Goal: Information Seeking & Learning: Learn about a topic

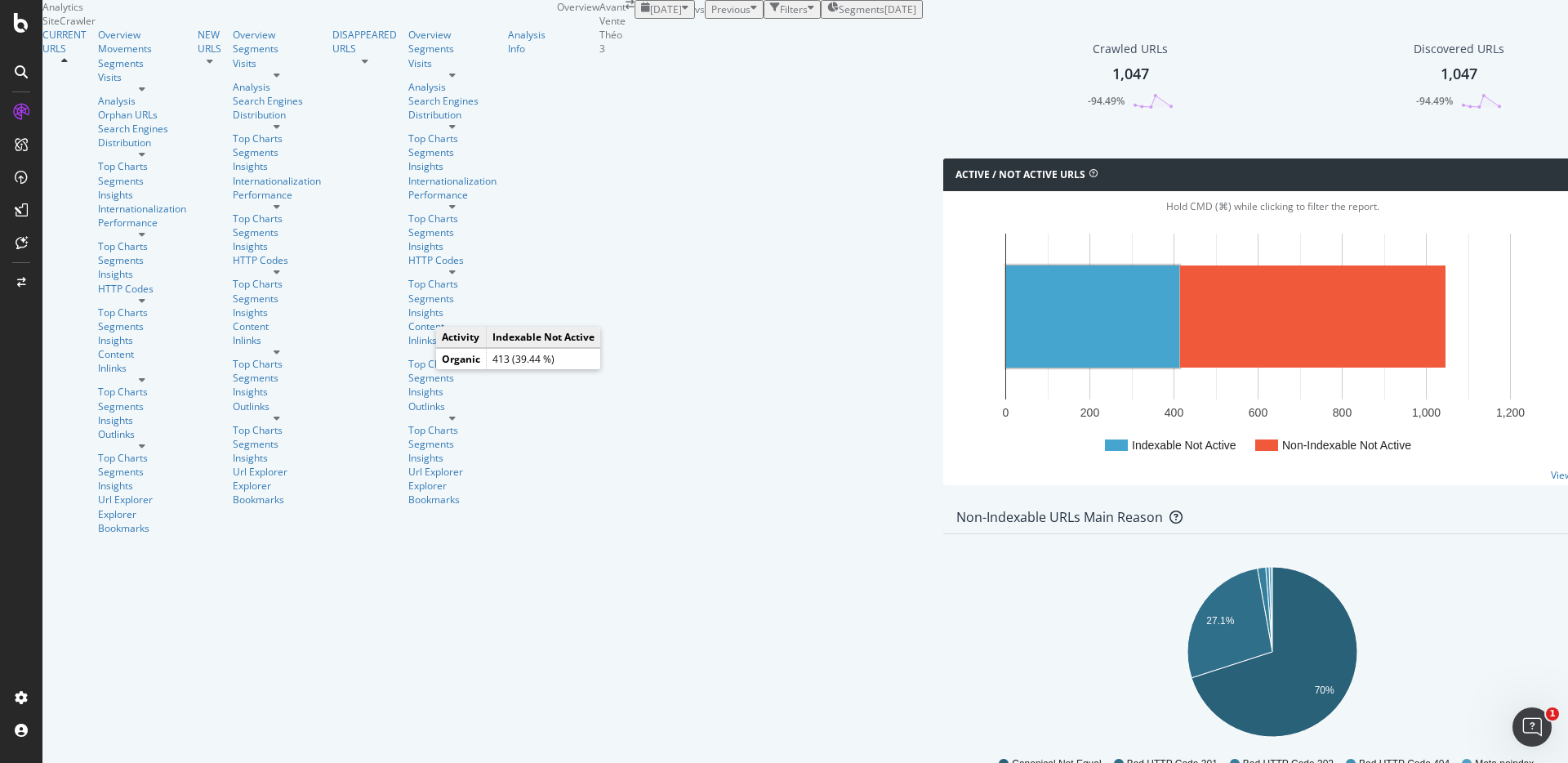
click at [1006, 361] on rect "A chart." at bounding box center [1093, 316] width 173 height 102
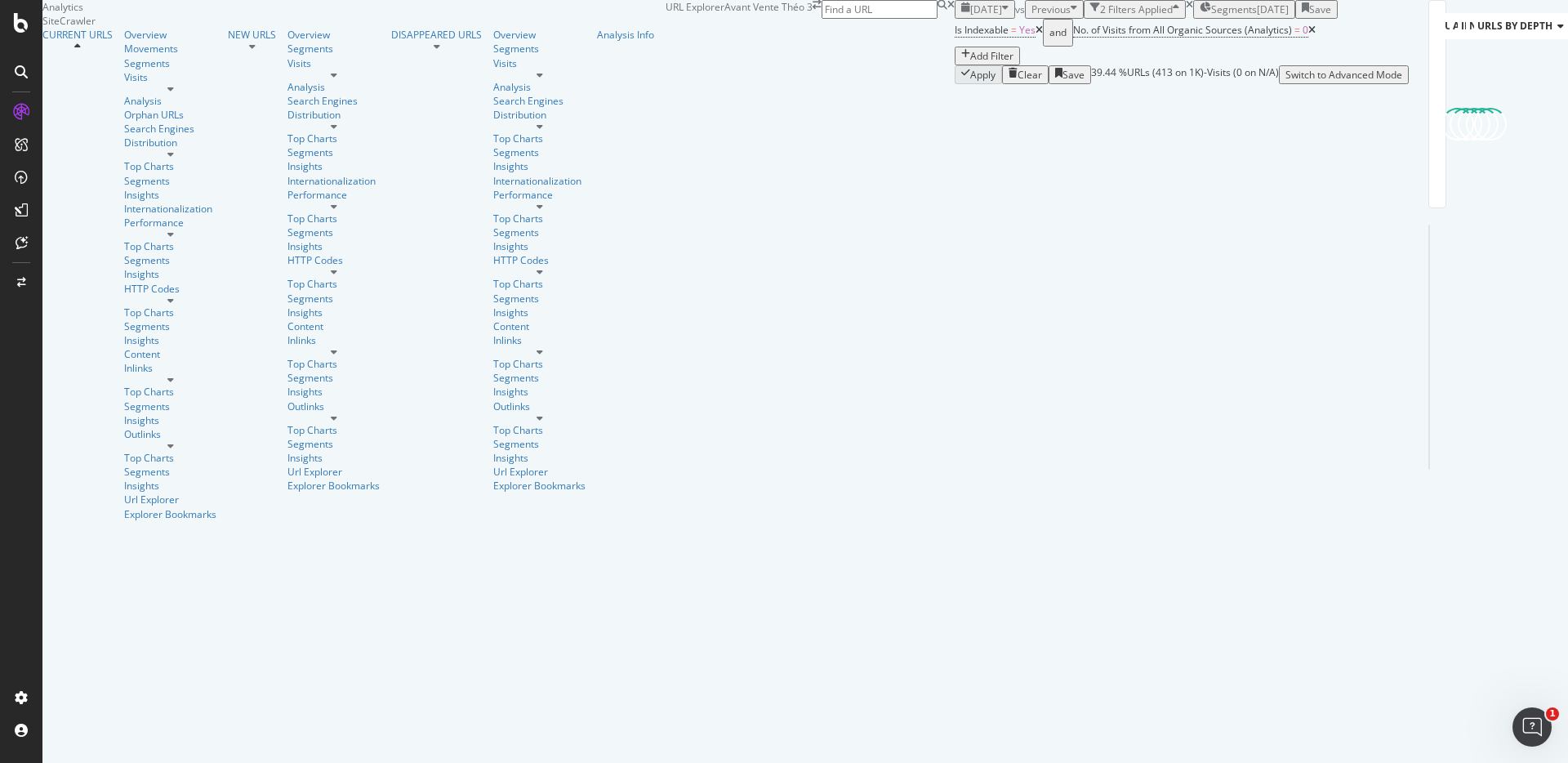
click at [1036, 35] on icon at bounding box center [1040, 30] width 7 height 10
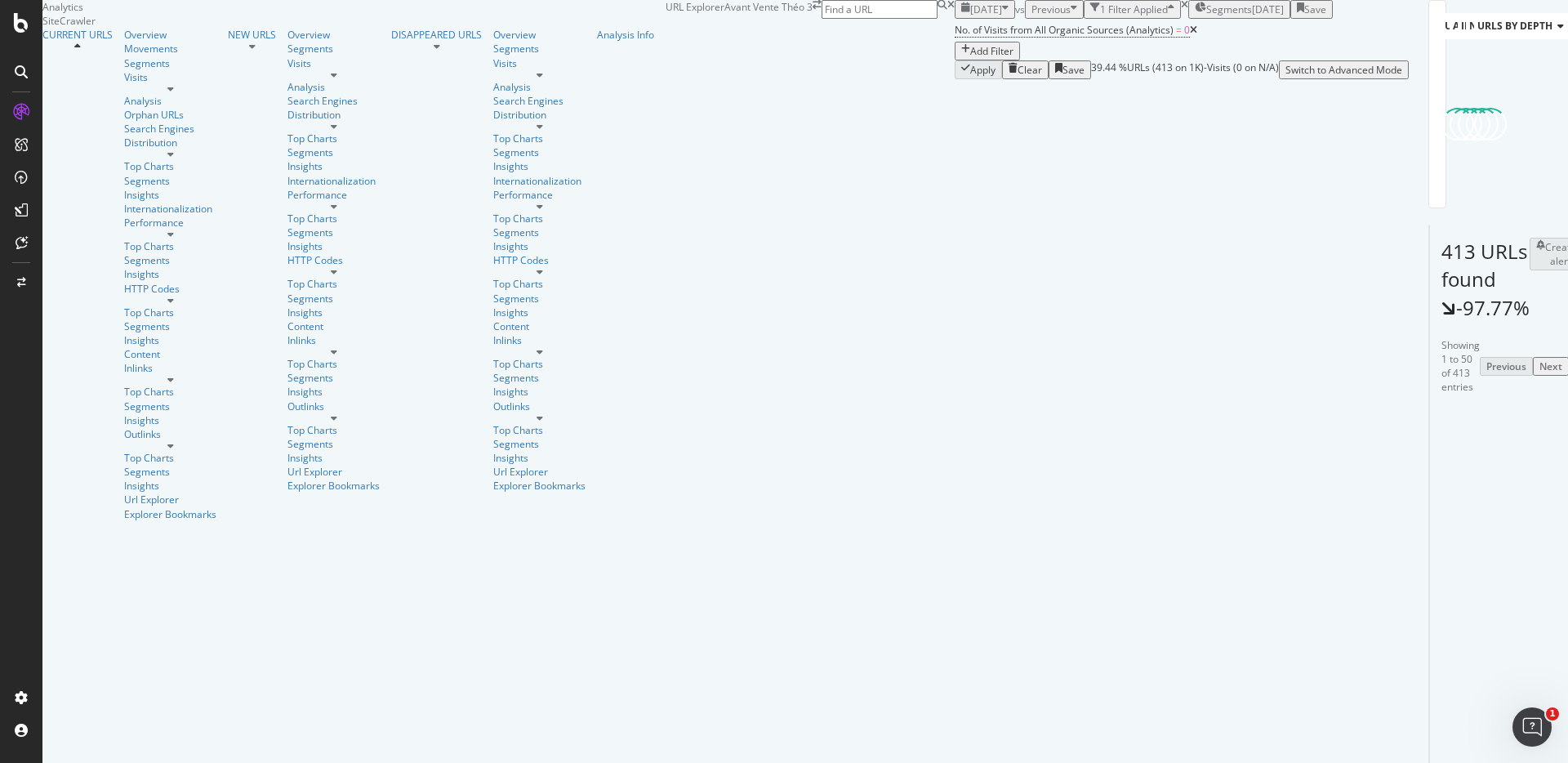
click at [1191, 35] on icon at bounding box center [1194, 30] width 7 height 10
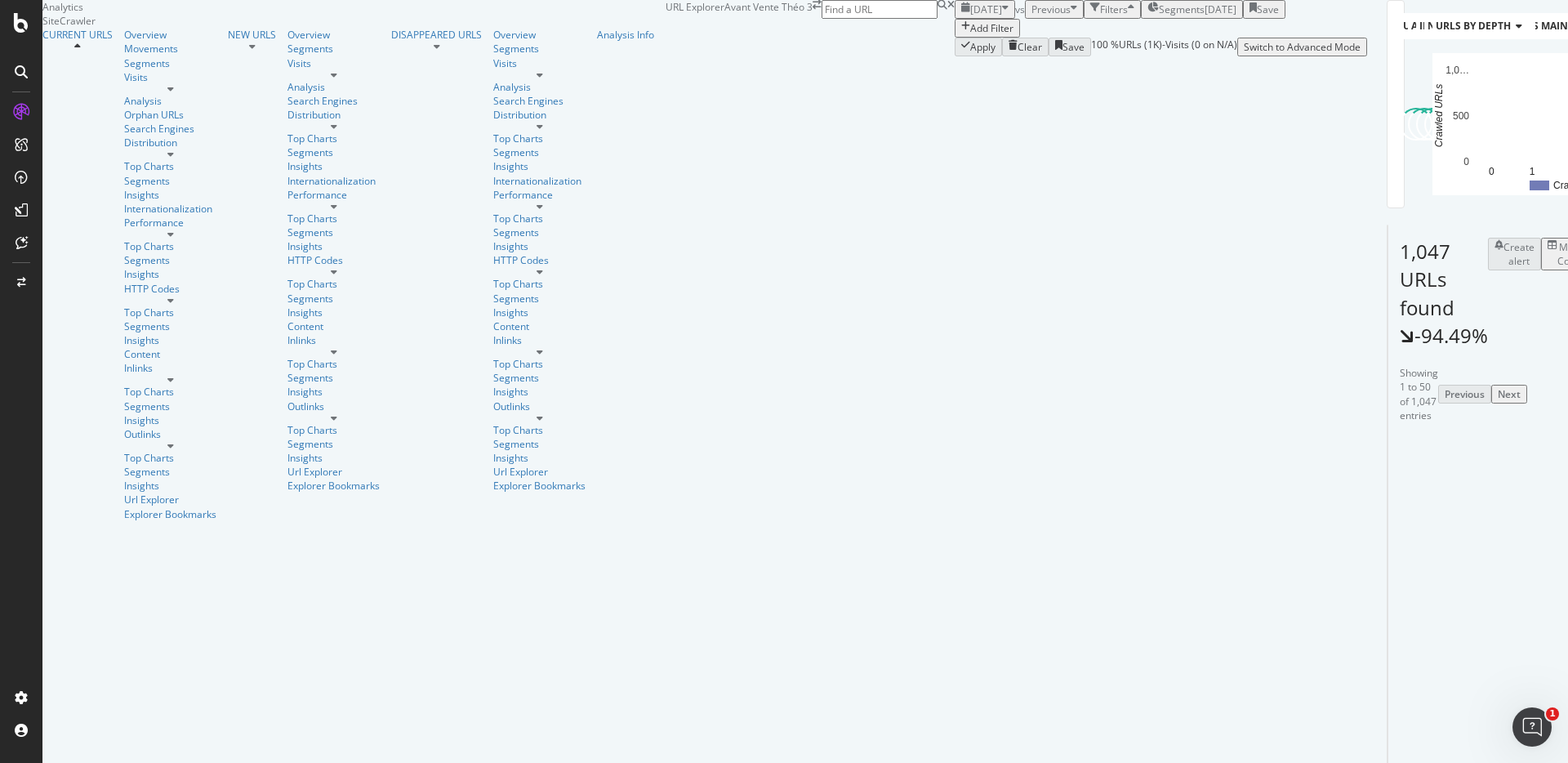
scroll to position [160, 0]
click at [124, 42] on div "Overview" at bounding box center [170, 34] width 93 height 14
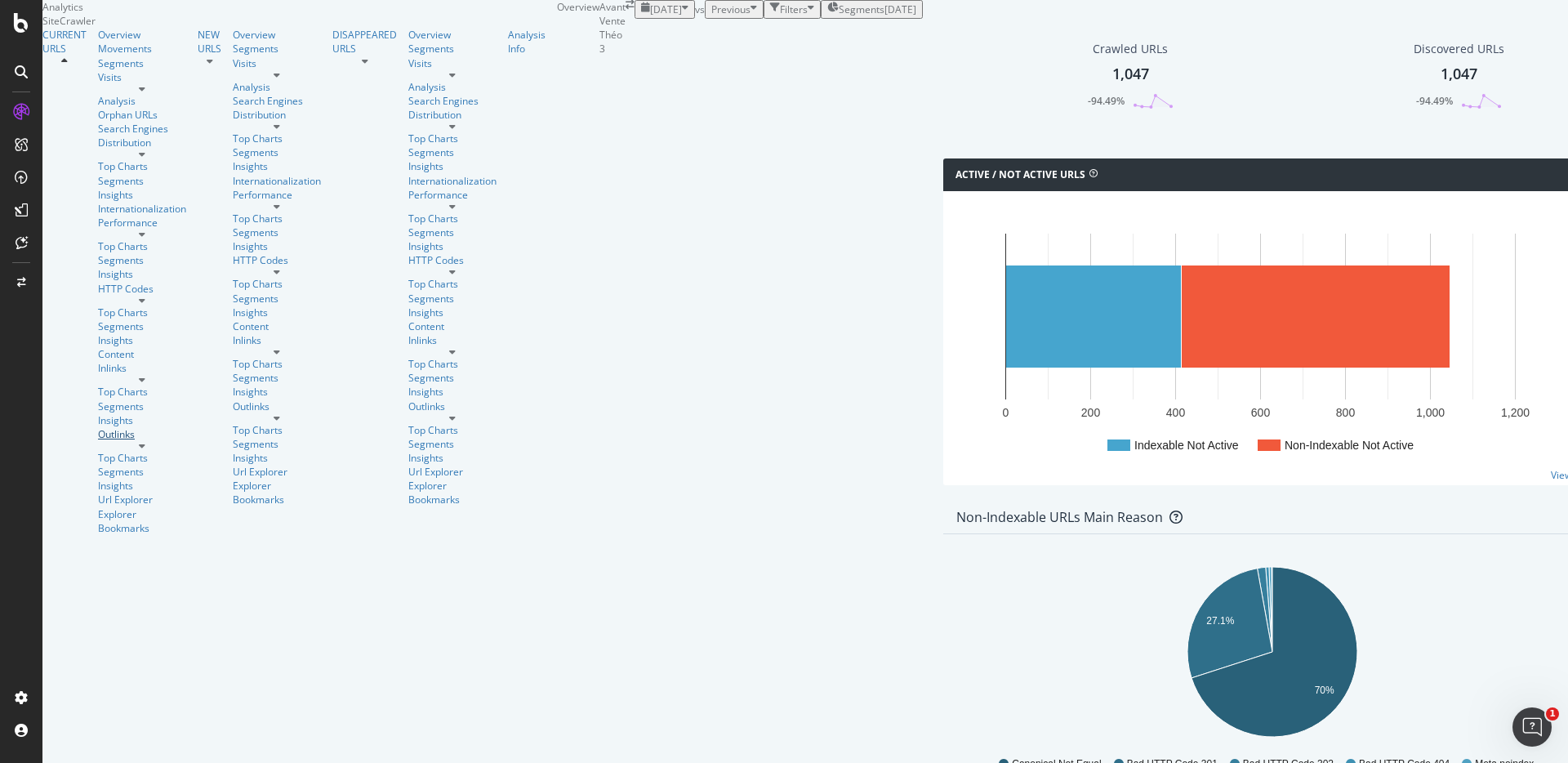
click at [98, 427] on div "Outlinks" at bounding box center [142, 434] width 88 height 14
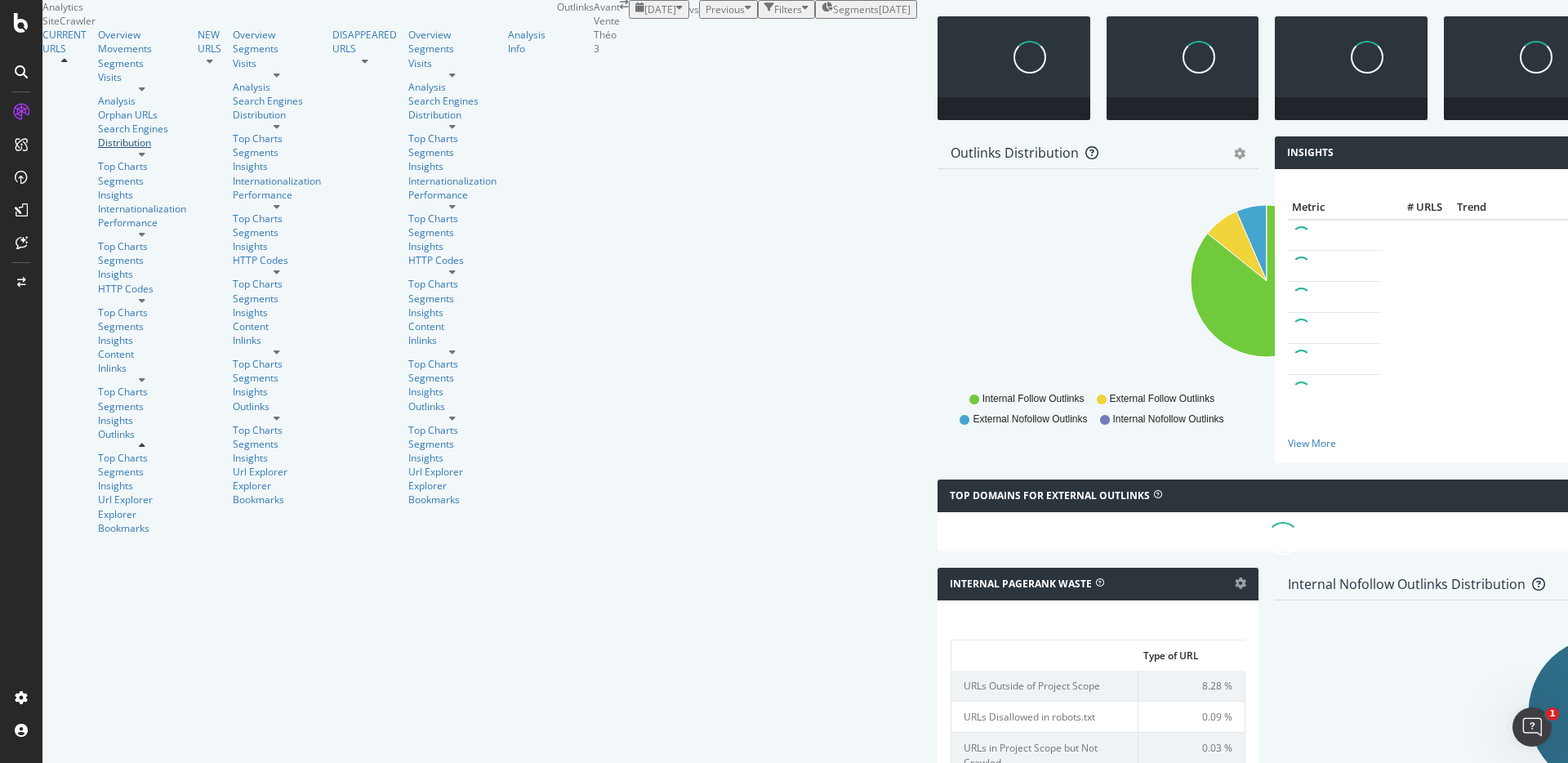
click at [98, 150] on div "Distribution" at bounding box center [142, 142] width 88 height 14
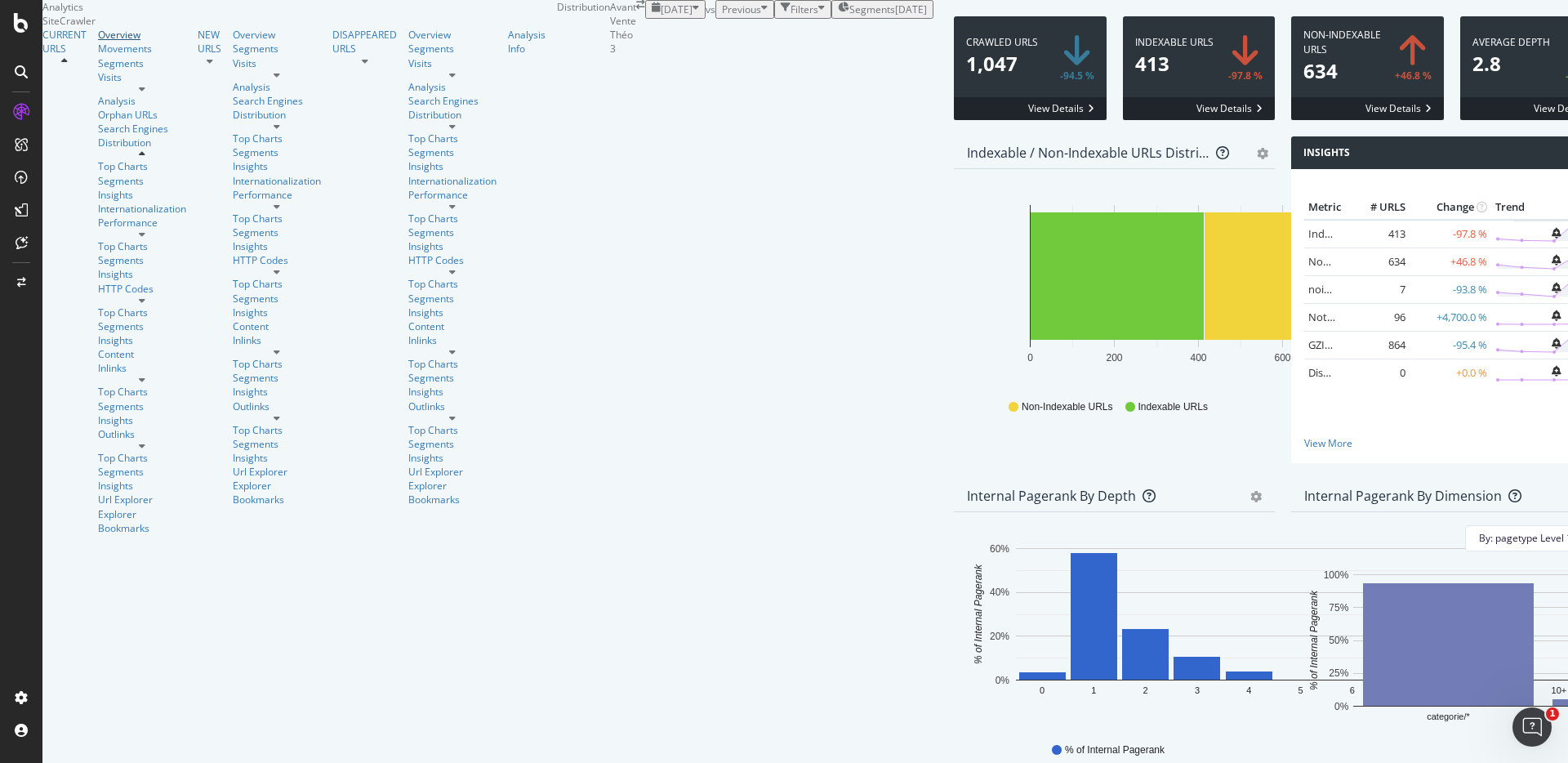
click at [98, 42] on div "Overview" at bounding box center [142, 34] width 88 height 14
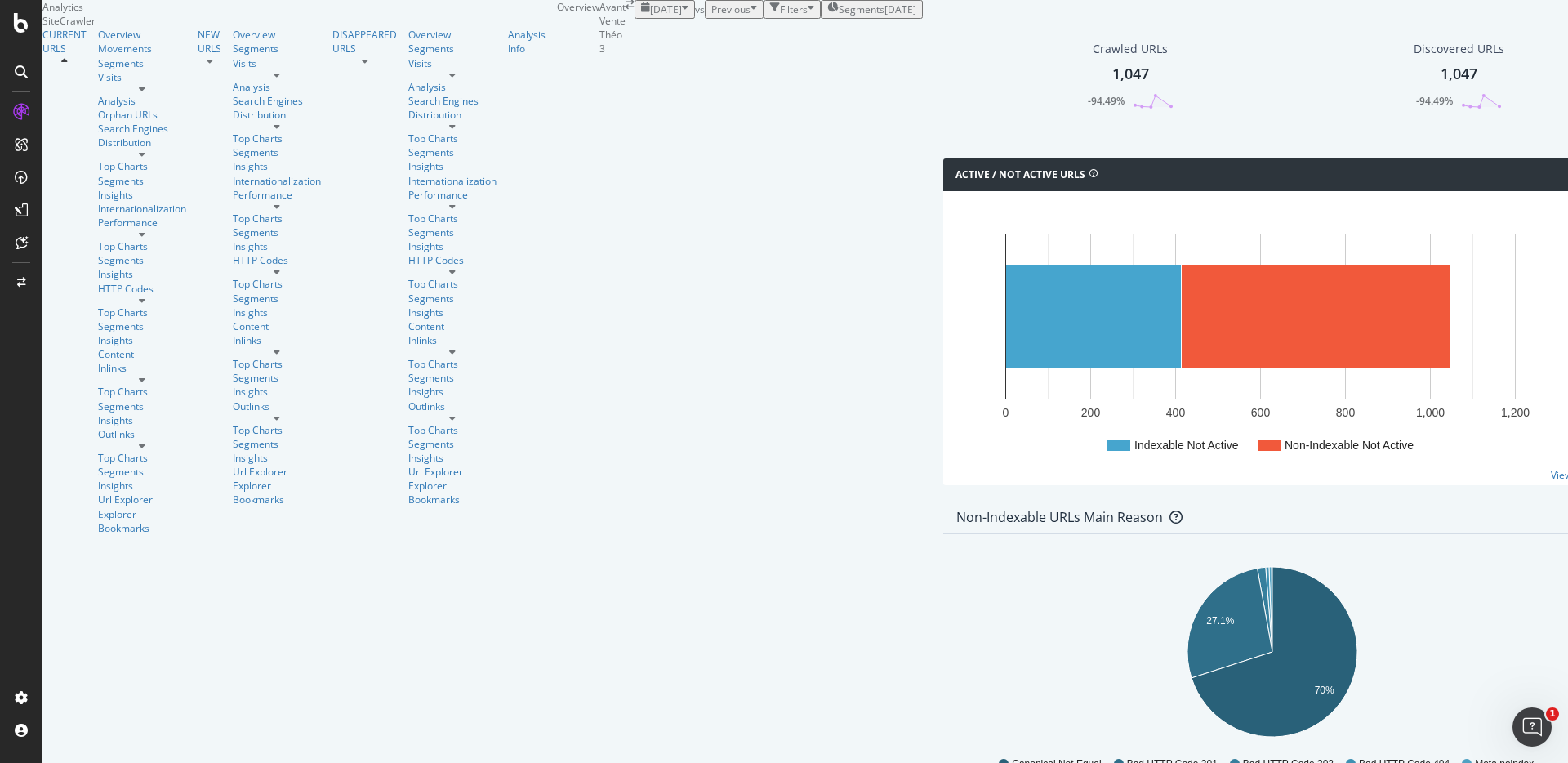
click at [935, 256] on div "Active / Not Active URLs Chart (by Value) Chart (by Percentage) Table Expand Ex…" at bounding box center [1273, 329] width 675 height 343
click at [935, 260] on div "Active / Not Active URLs Chart (by Value) Chart (by Percentage) Table Expand Ex…" at bounding box center [1273, 329] width 675 height 343
click at [935, 259] on div "Active / Not Active URLs Chart (by Value) Chart (by Percentage) Table Expand Ex…" at bounding box center [1273, 329] width 675 height 343
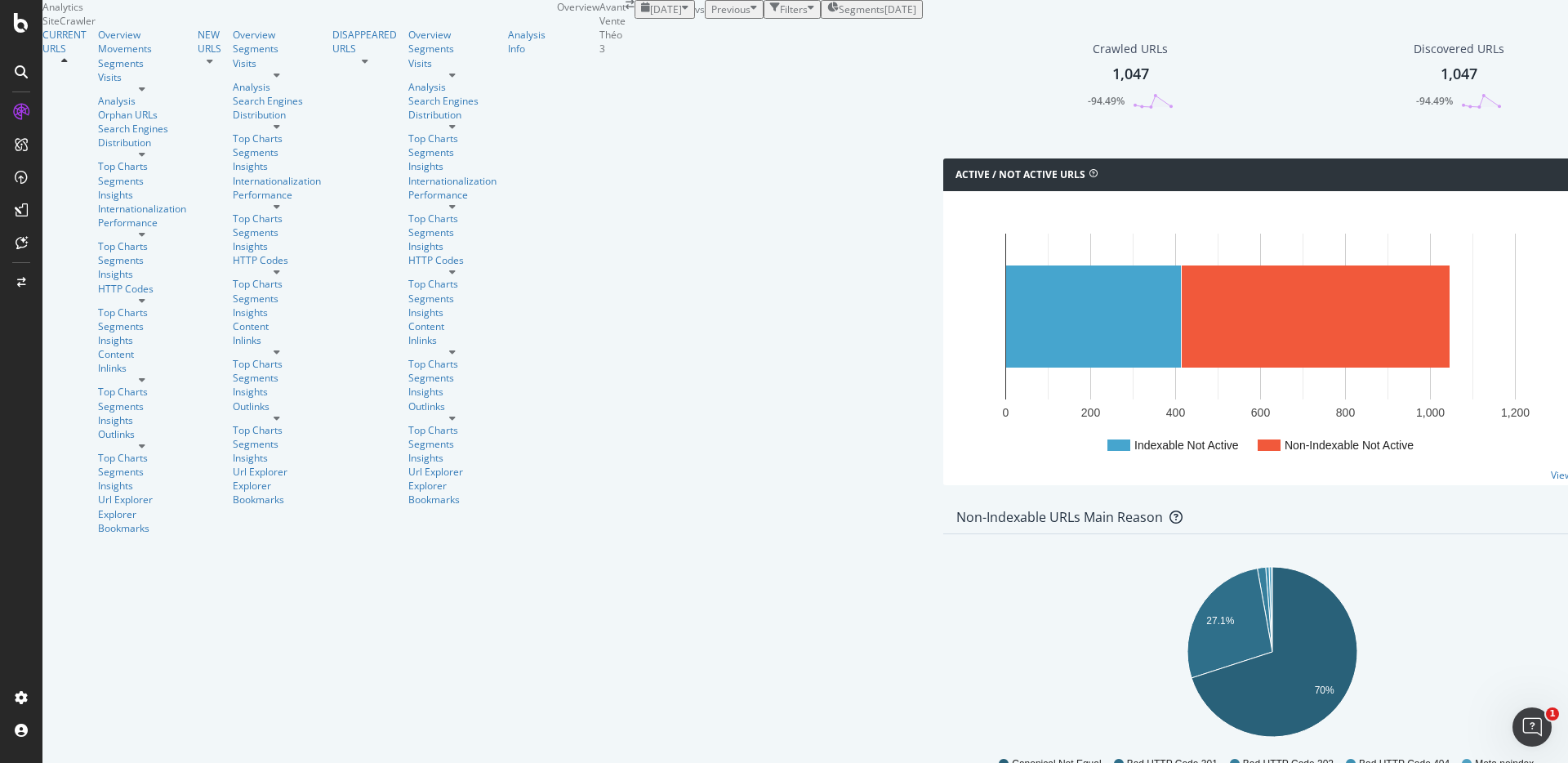
click at [935, 259] on div "Active / Not Active URLs Chart (by Value) Chart (by Percentage) Table Expand Ex…" at bounding box center [1273, 329] width 675 height 343
click at [921, 18] on div "[DATE] vs Previous Filters Segments [DATE]" at bounding box center [779, 9] width 289 height 18
click at [935, 257] on div "Active / Not Active URLs Chart (by Value) Chart (by Percentage) Table Expand Ex…" at bounding box center [1273, 329] width 675 height 343
click at [935, 259] on div "Active / Not Active URLs Chart (by Value) Chart (by Percentage) Table Expand Ex…" at bounding box center [1273, 329] width 675 height 343
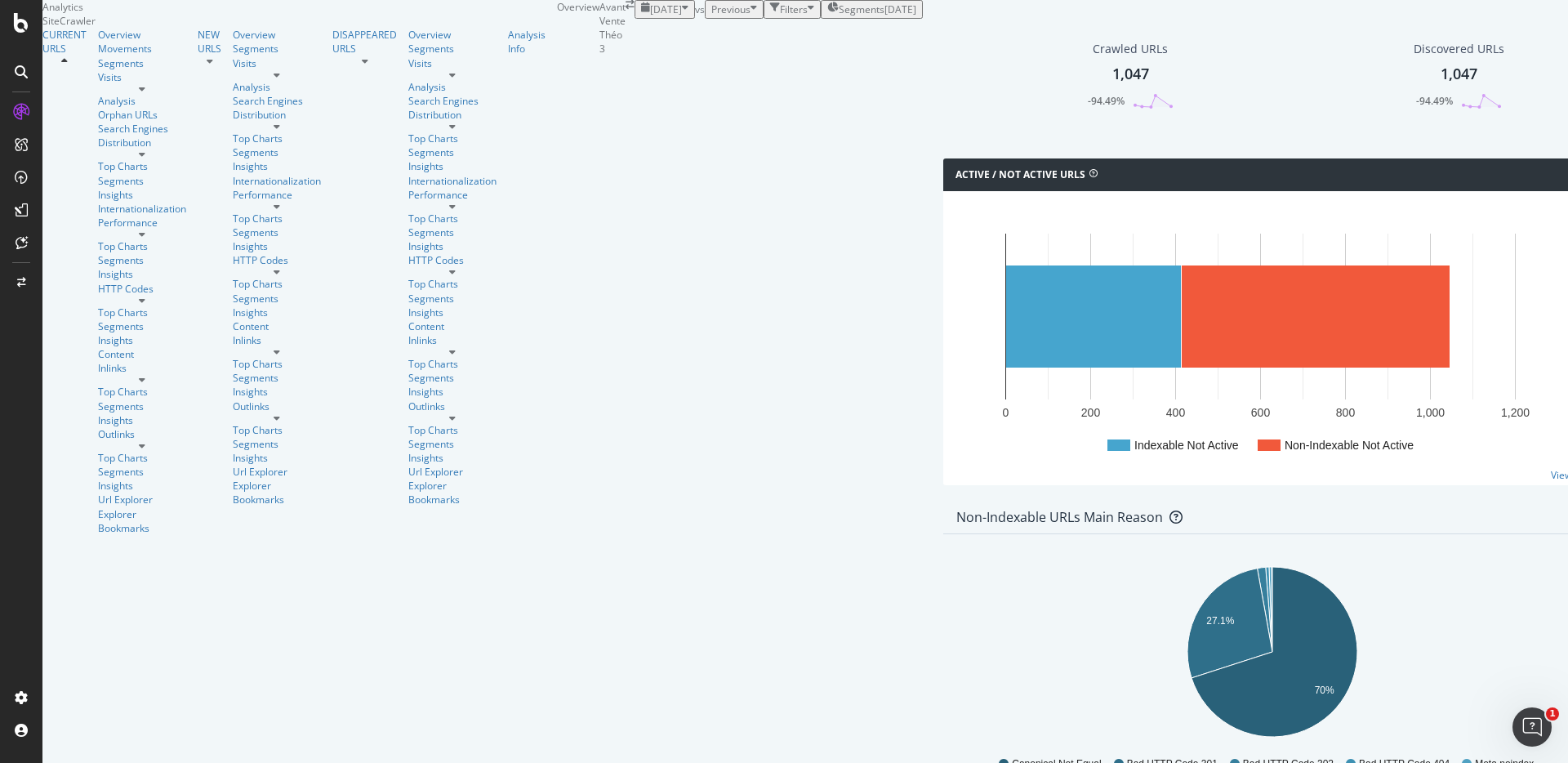
click at [935, 259] on div "Active / Not Active URLs Chart (by Value) Chart (by Percentage) Table Expand Ex…" at bounding box center [1273, 329] width 675 height 343
click at [935, 255] on div "Active / Not Active URLs Chart (by Value) Chart (by Percentage) Table Expand Ex…" at bounding box center [1273, 329] width 675 height 343
click at [935, 261] on div "Active / Not Active URLs Chart (by Value) Chart (by Percentage) Table Expand Ex…" at bounding box center [1273, 329] width 675 height 343
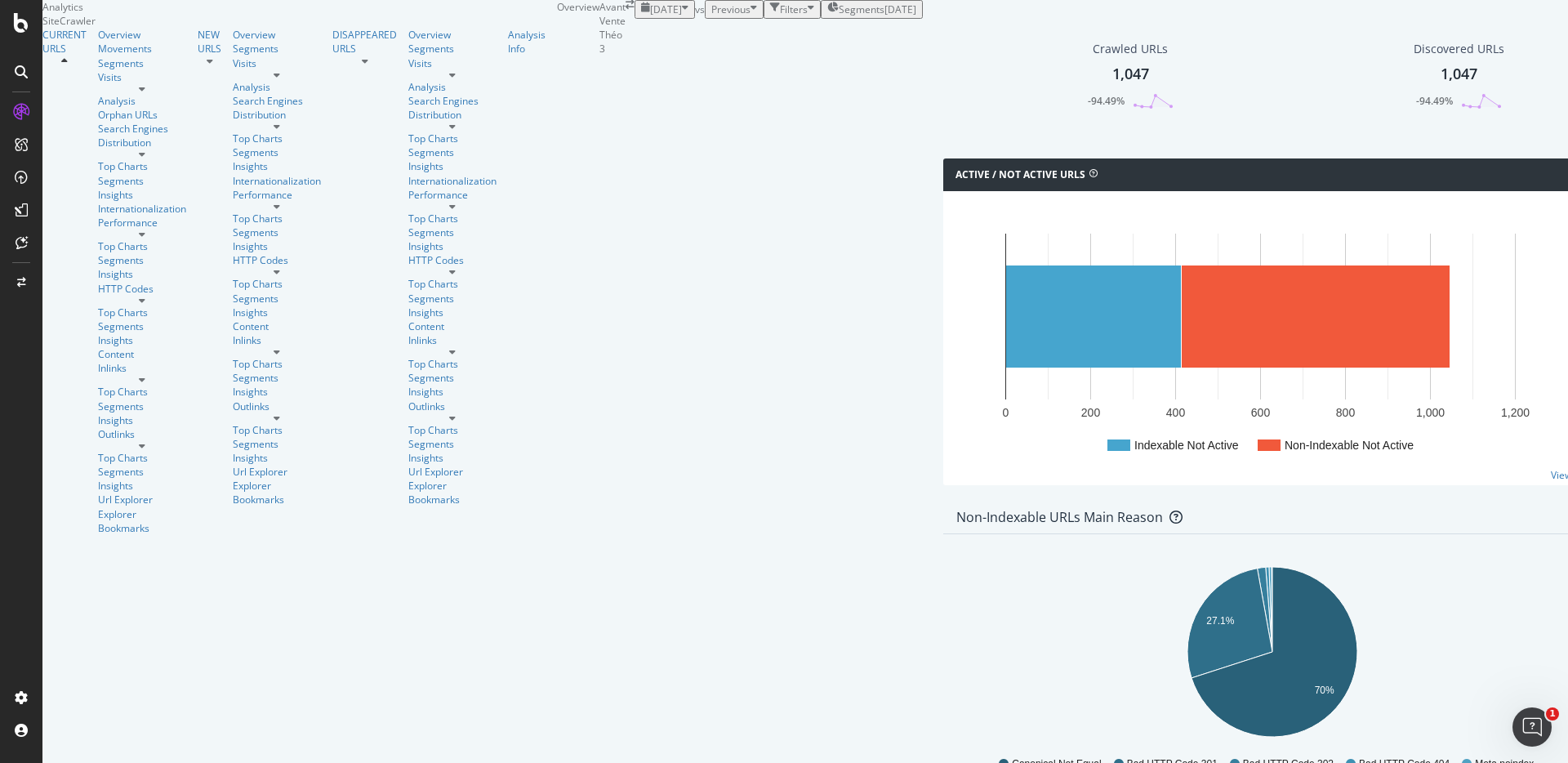
click at [935, 255] on div "Active / Not Active URLs Chart (by Value) Chart (by Percentage) Table Expand Ex…" at bounding box center [1273, 329] width 675 height 343
click at [935, 256] on div "Active / Not Active URLs Chart (by Value) Chart (by Percentage) Table Expand Ex…" at bounding box center [1273, 329] width 675 height 343
